Goal: Information Seeking & Learning: Find specific fact

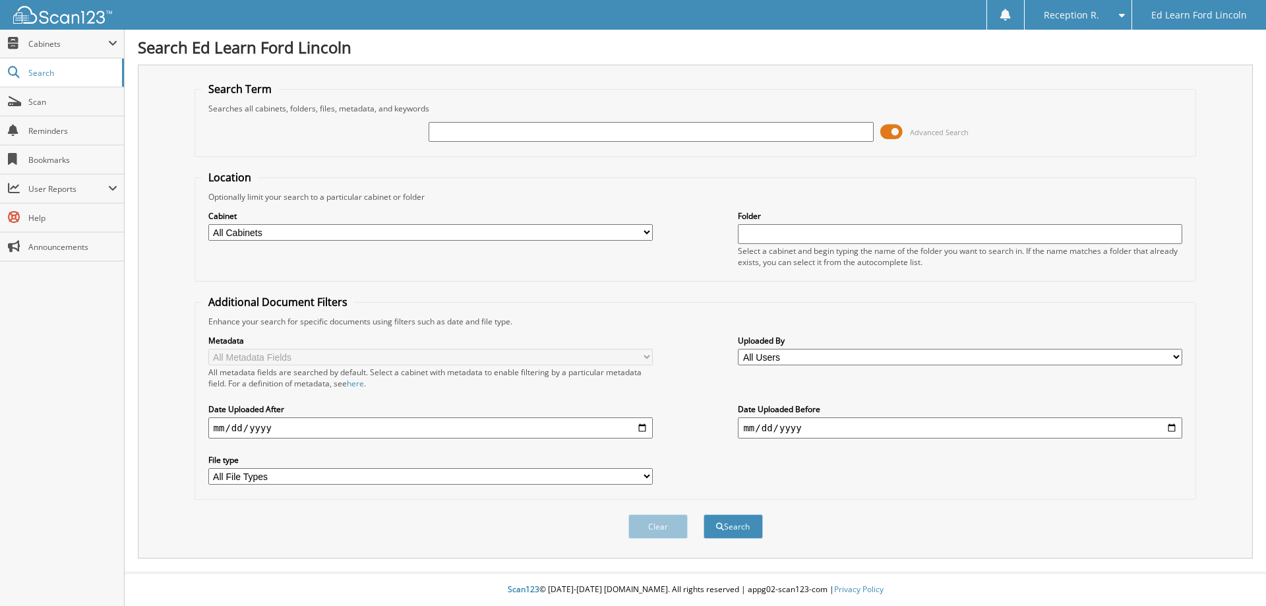
click at [488, 131] on input "text" at bounding box center [650, 132] width 444 height 20
type input "RS MATERIAL HANDLING"
click at [749, 532] on button "Search" at bounding box center [732, 526] width 59 height 24
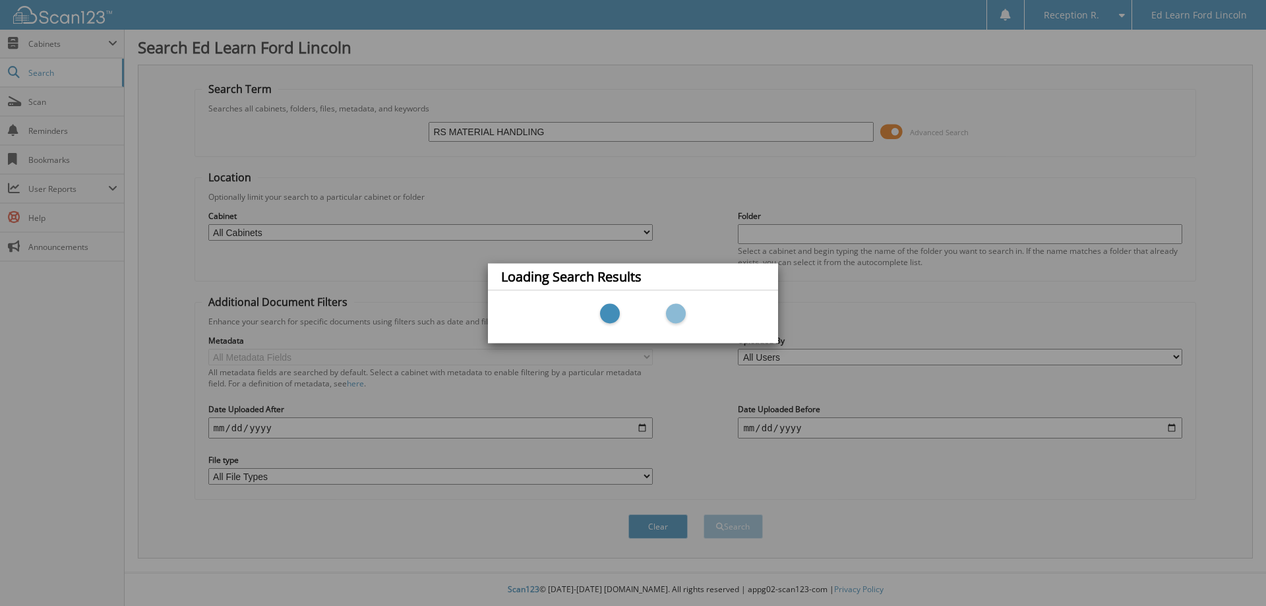
click at [461, 256] on div "Loading Search Results" at bounding box center [633, 303] width 1266 height 606
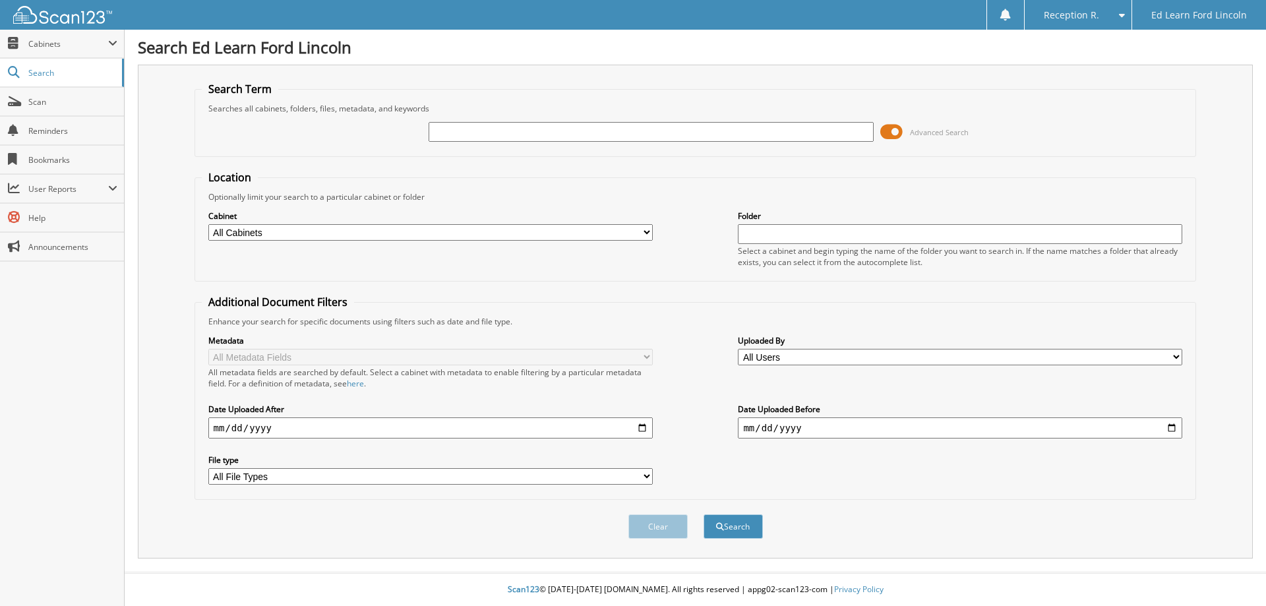
click at [523, 124] on input "text" at bounding box center [650, 132] width 444 height 20
type input "RS MATERIAL HANDLING"
click at [739, 521] on button "Search" at bounding box center [732, 526] width 59 height 24
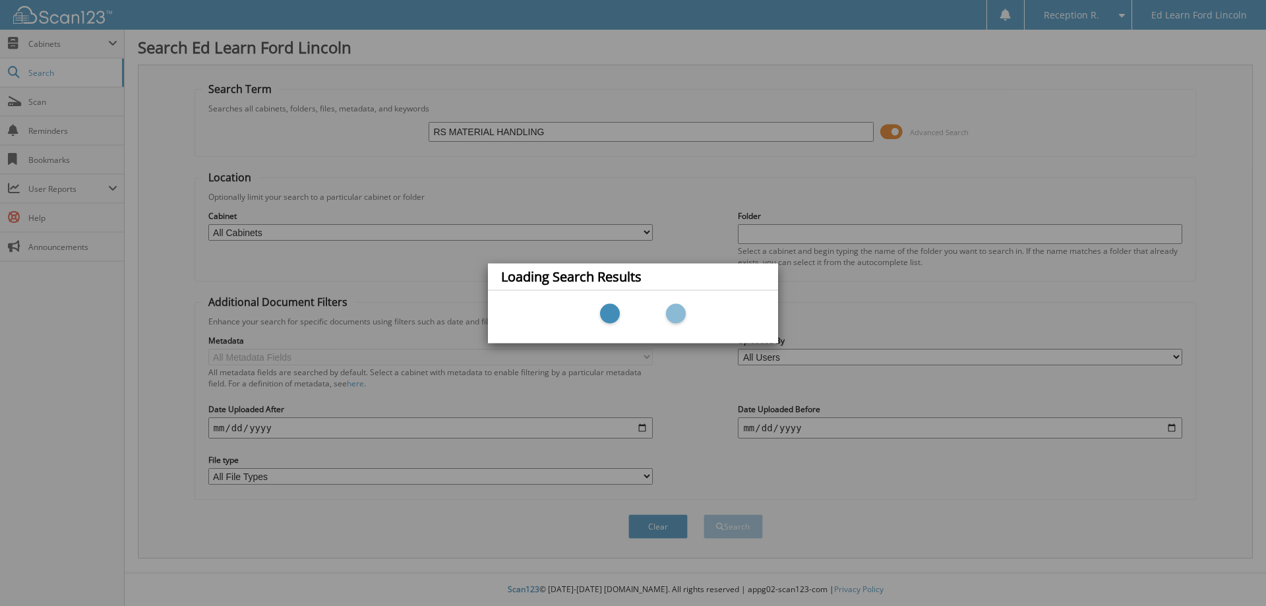
click at [511, 599] on div "Loading Search Results" at bounding box center [633, 303] width 1266 height 606
click at [684, 146] on div "Loading Search Results" at bounding box center [633, 303] width 1266 height 606
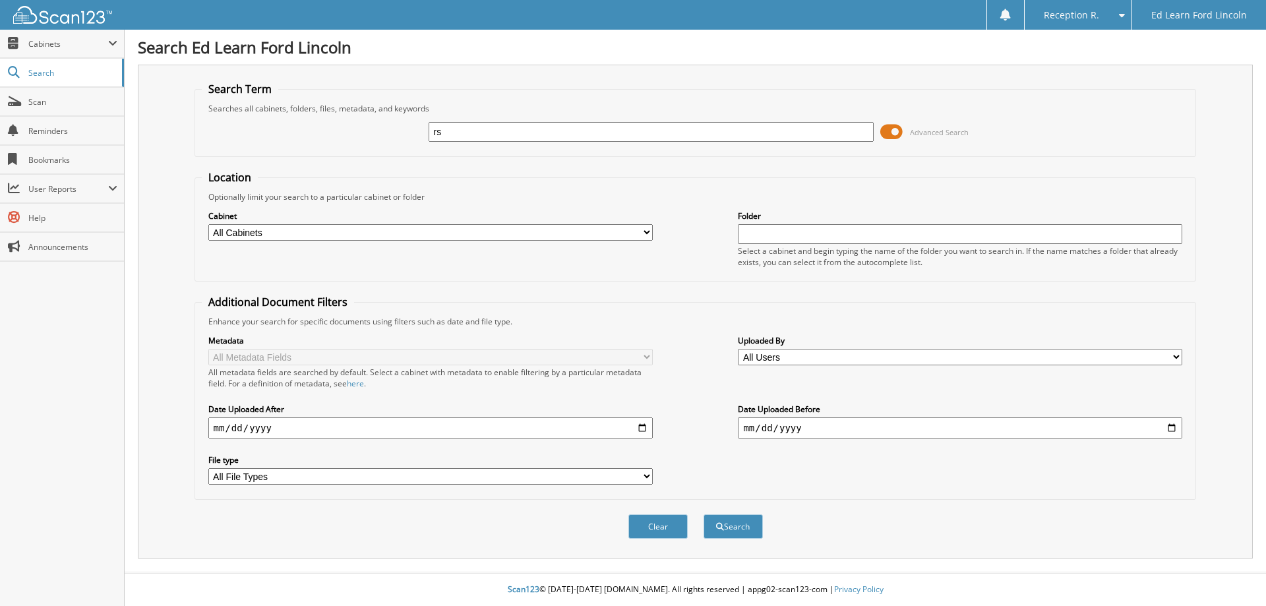
type input "RS MATERIAL HANDLING"
click at [588, 169] on form "Search Term Searches all cabinets, folders, files, metadata, and keywords RS MA…" at bounding box center [695, 317] width 1002 height 471
click at [725, 540] on div "Clear Search" at bounding box center [695, 526] width 1002 height 53
click at [732, 529] on button "Search" at bounding box center [732, 526] width 59 height 24
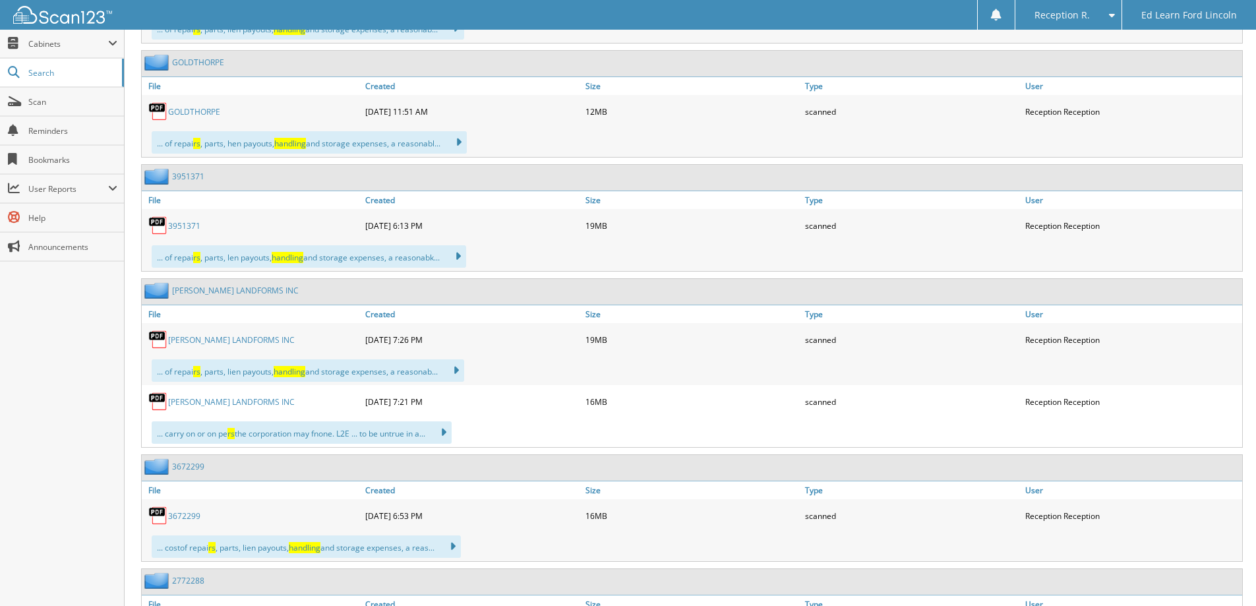
scroll to position [6130, 0]
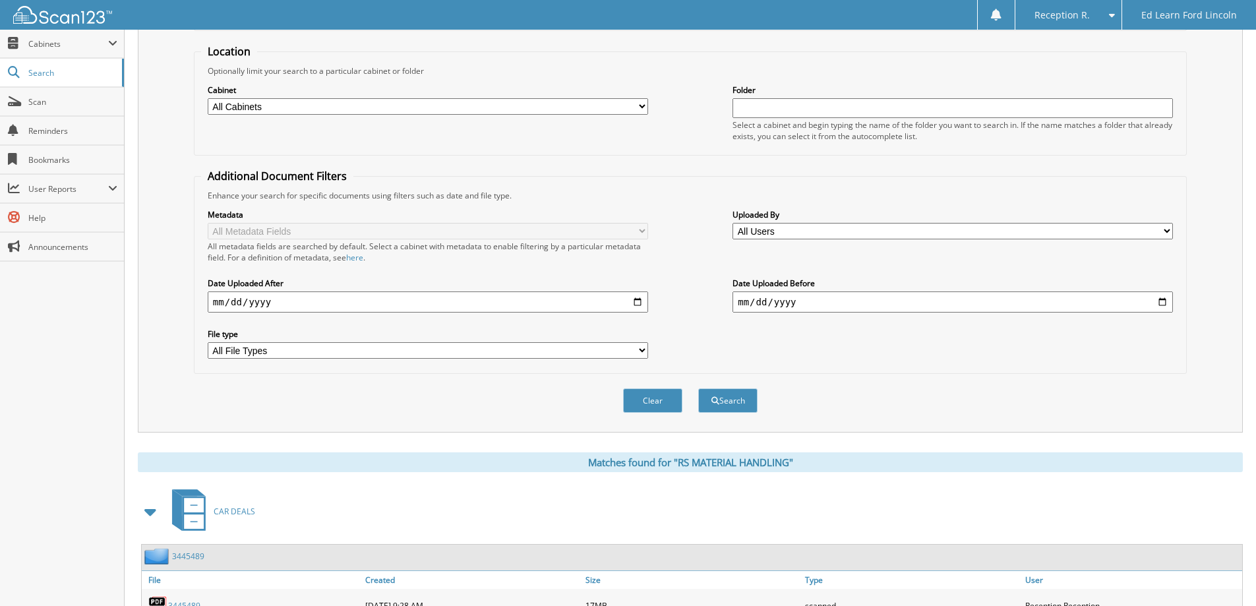
scroll to position [0, 0]
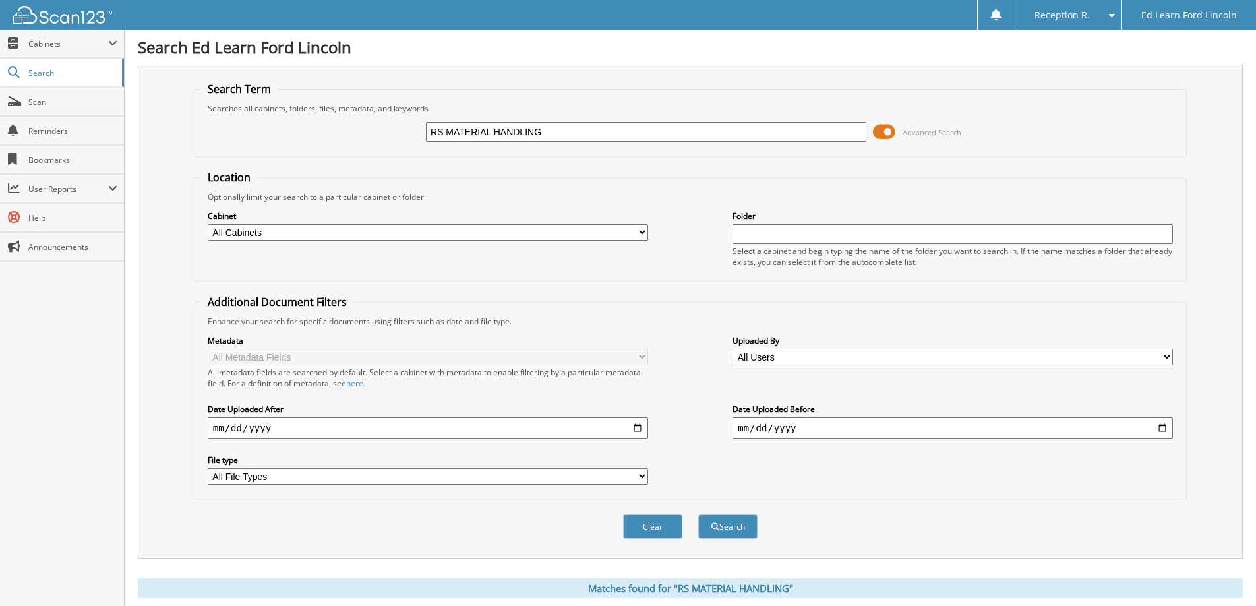
click at [565, 133] on input "RS MATERIAL HANDLING" at bounding box center [646, 132] width 440 height 20
type input ""RS MATERIAL HANDLING""
click at [743, 525] on button "Search" at bounding box center [727, 526] width 59 height 24
drag, startPoint x: 560, startPoint y: 137, endPoint x: 233, endPoint y: 122, distance: 326.6
click at [236, 121] on div ""RS MATERIAL HANDLING" Advanced Search" at bounding box center [690, 132] width 978 height 36
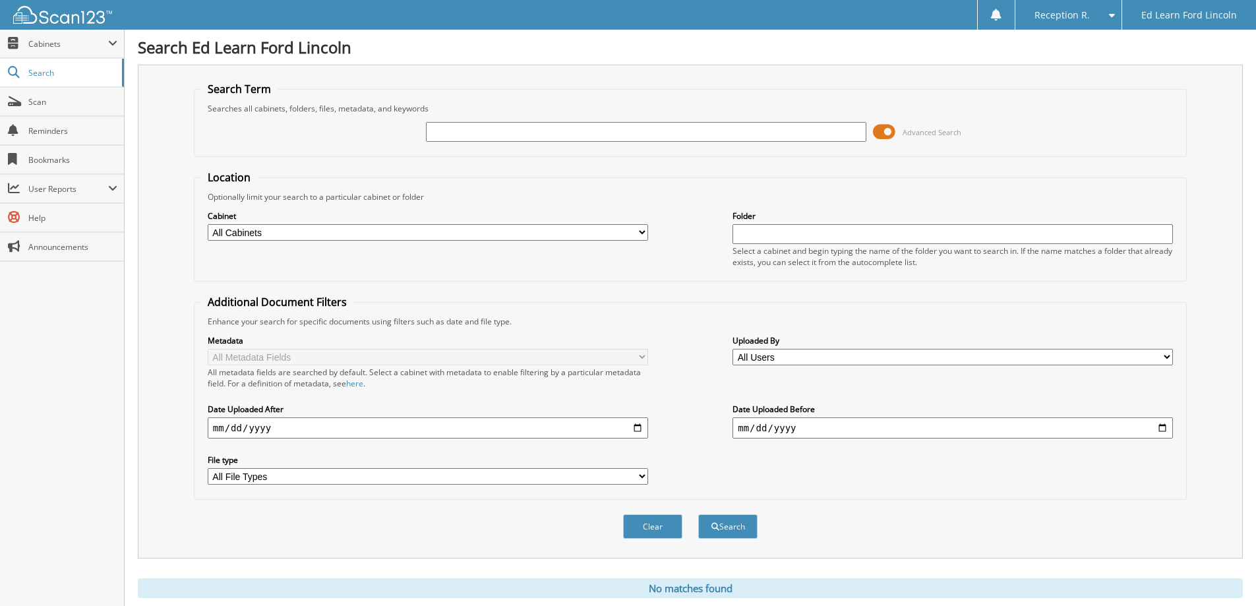
click at [748, 229] on input "text" at bounding box center [952, 234] width 440 height 20
type input "r"
